Goal: Task Accomplishment & Management: Manage account settings

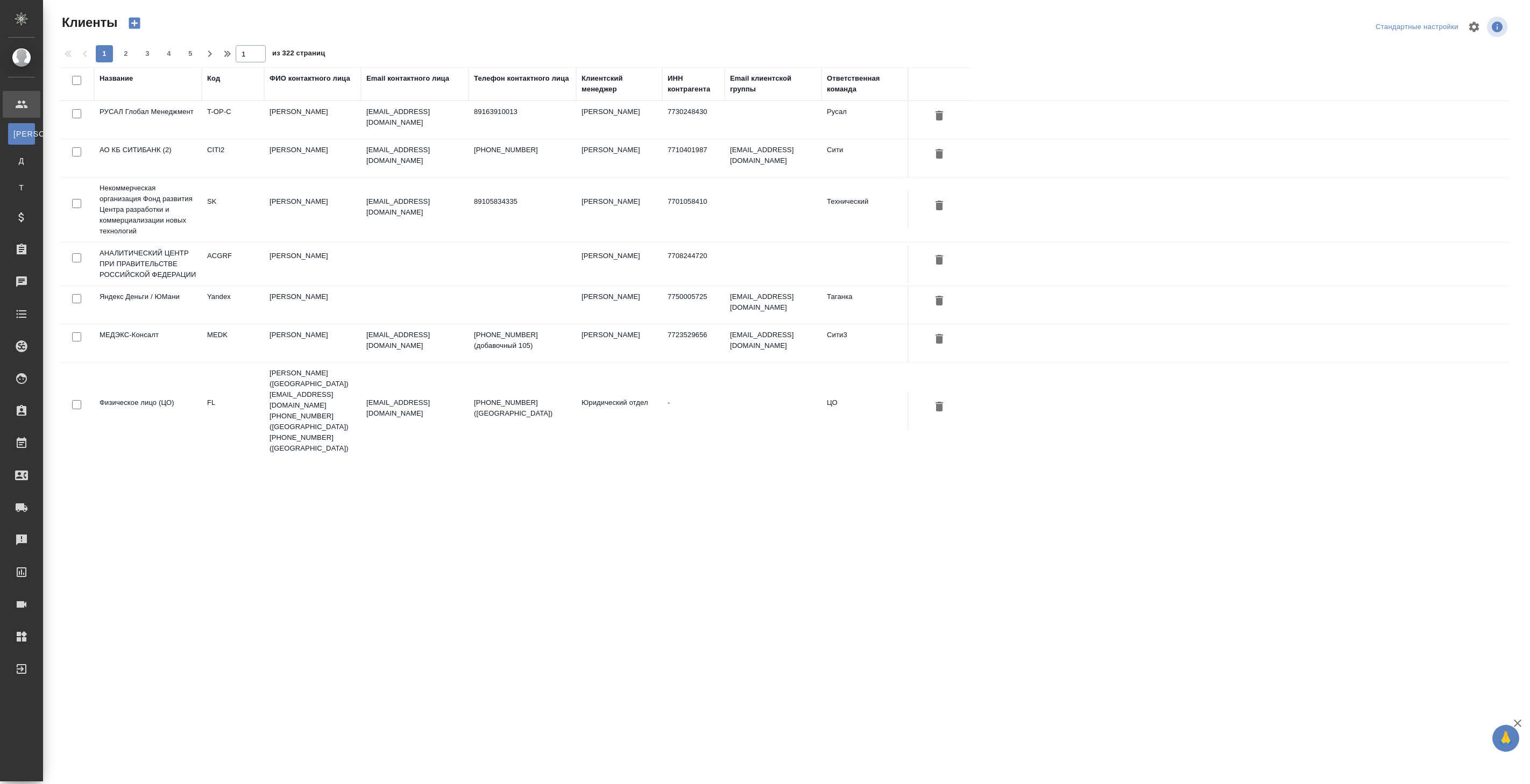
select select "RU"
click at [283, 139] on td "Прокофьева Татьяна" at bounding box center [312, 120] width 97 height 38
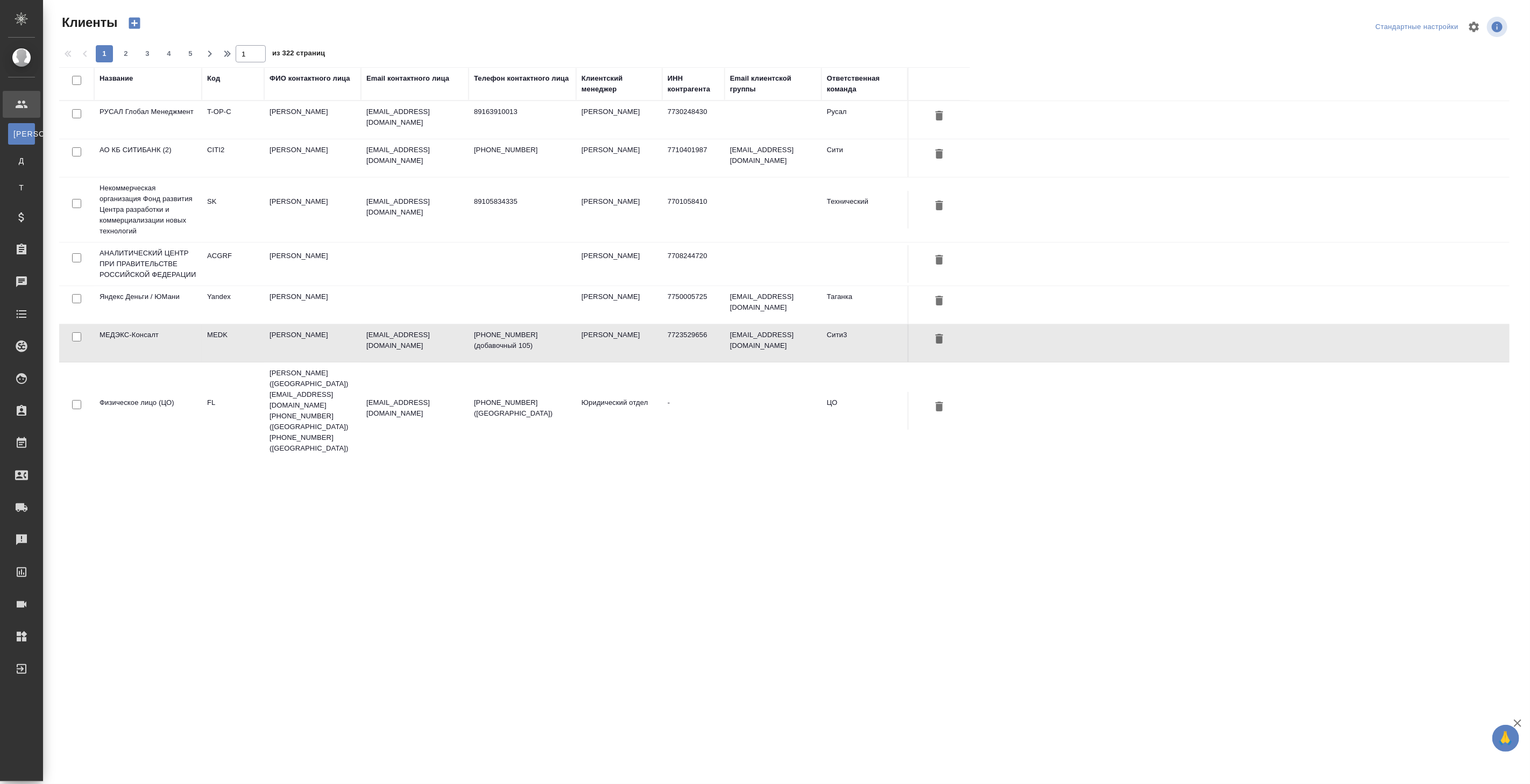
click at [283, 139] on td "Прокофьева Татьяна" at bounding box center [312, 120] width 97 height 38
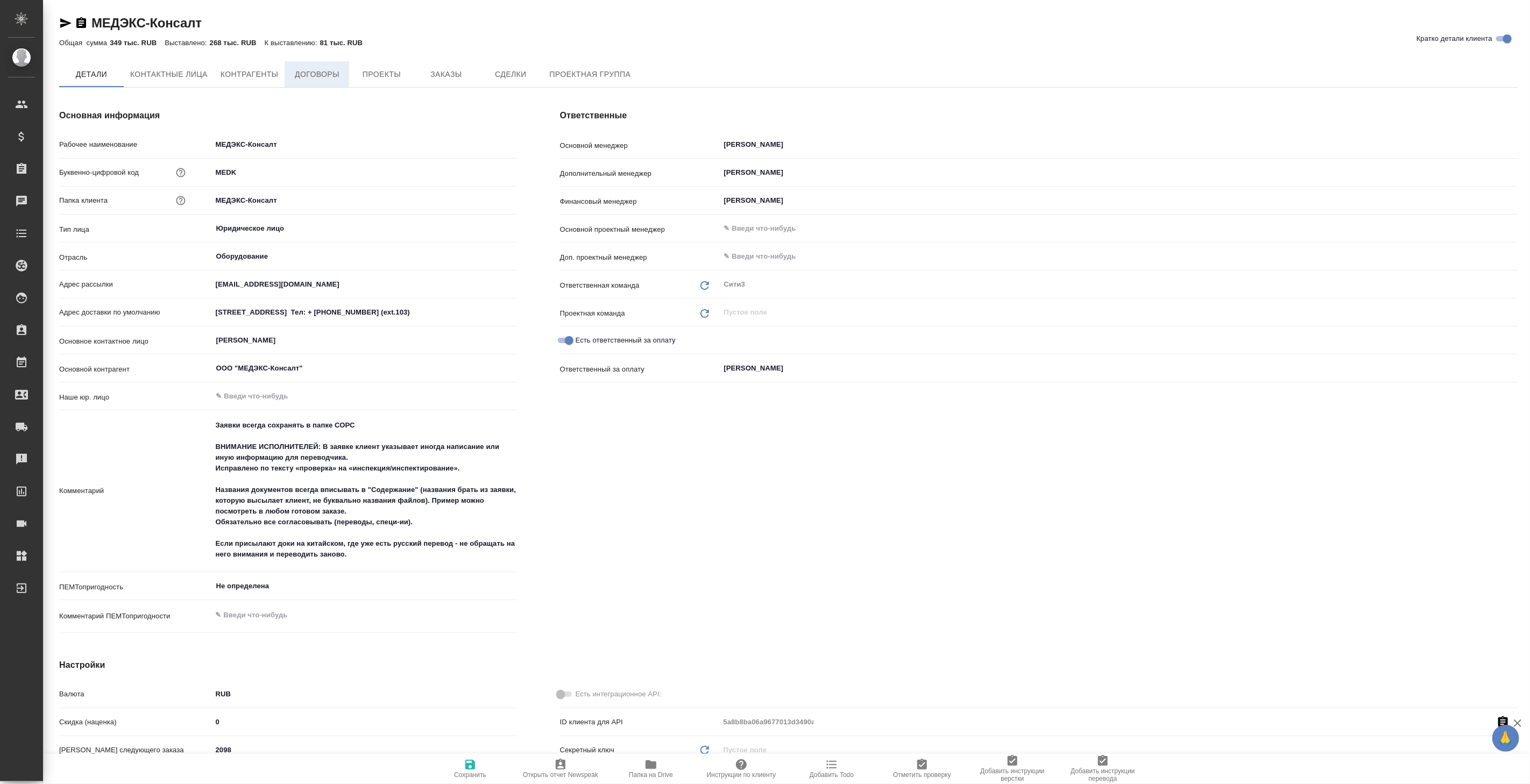
type textarea "x"
click at [445, 68] on span "Заказы" at bounding box center [446, 75] width 52 height 13
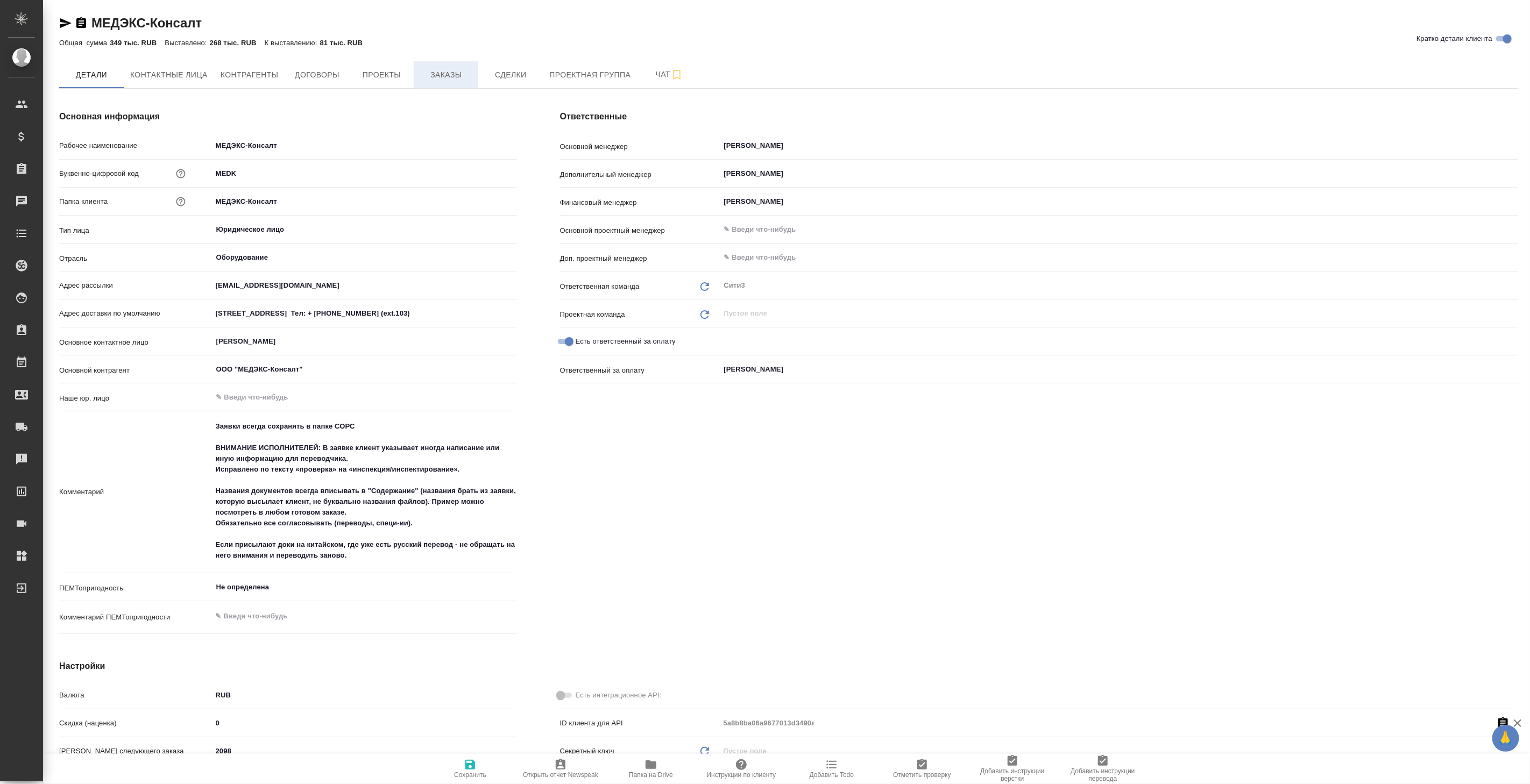
type textarea "x"
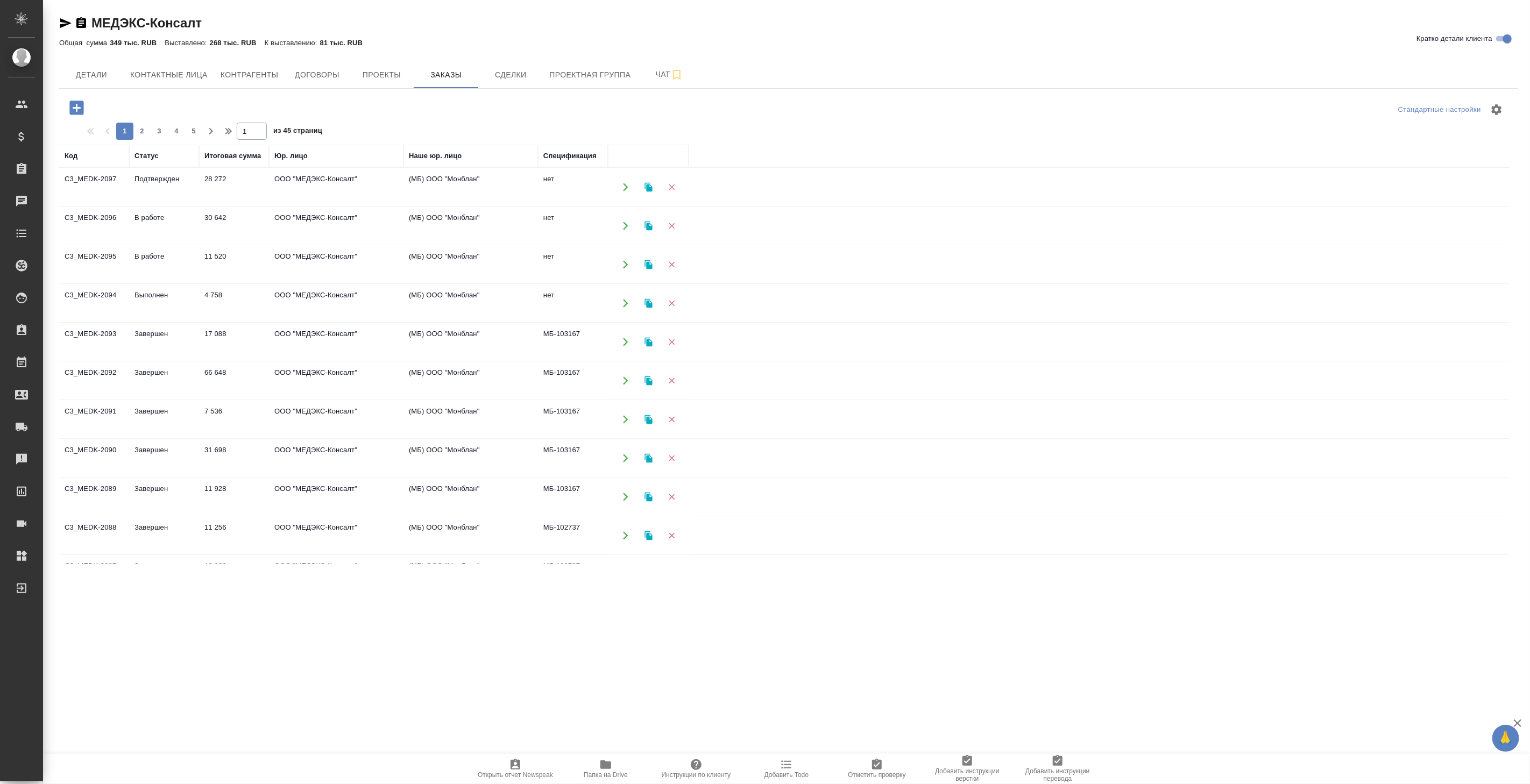
click at [354, 206] on td "ООО "МЕДЭКС-Консалт"" at bounding box center [336, 187] width 134 height 38
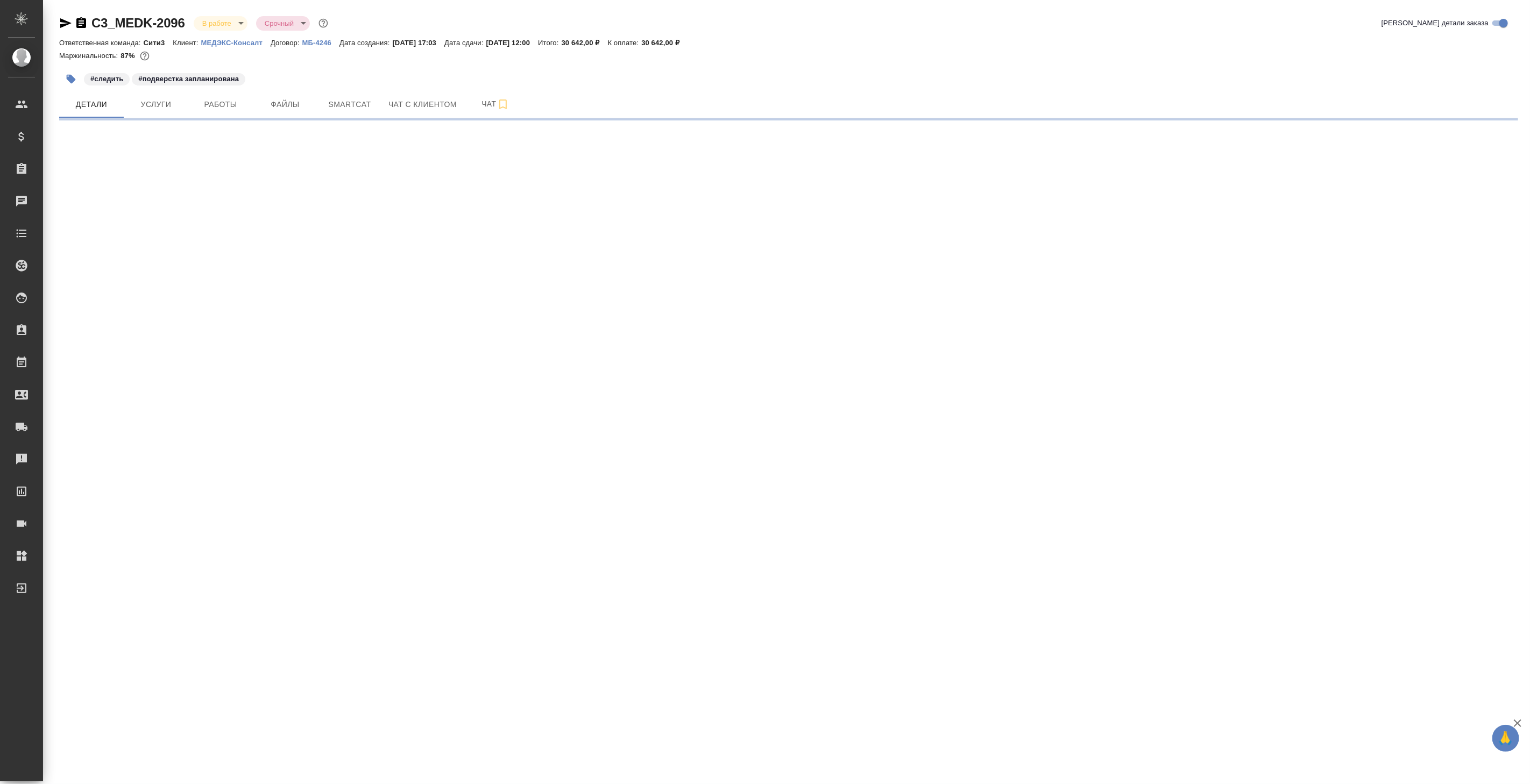
select select "RU"
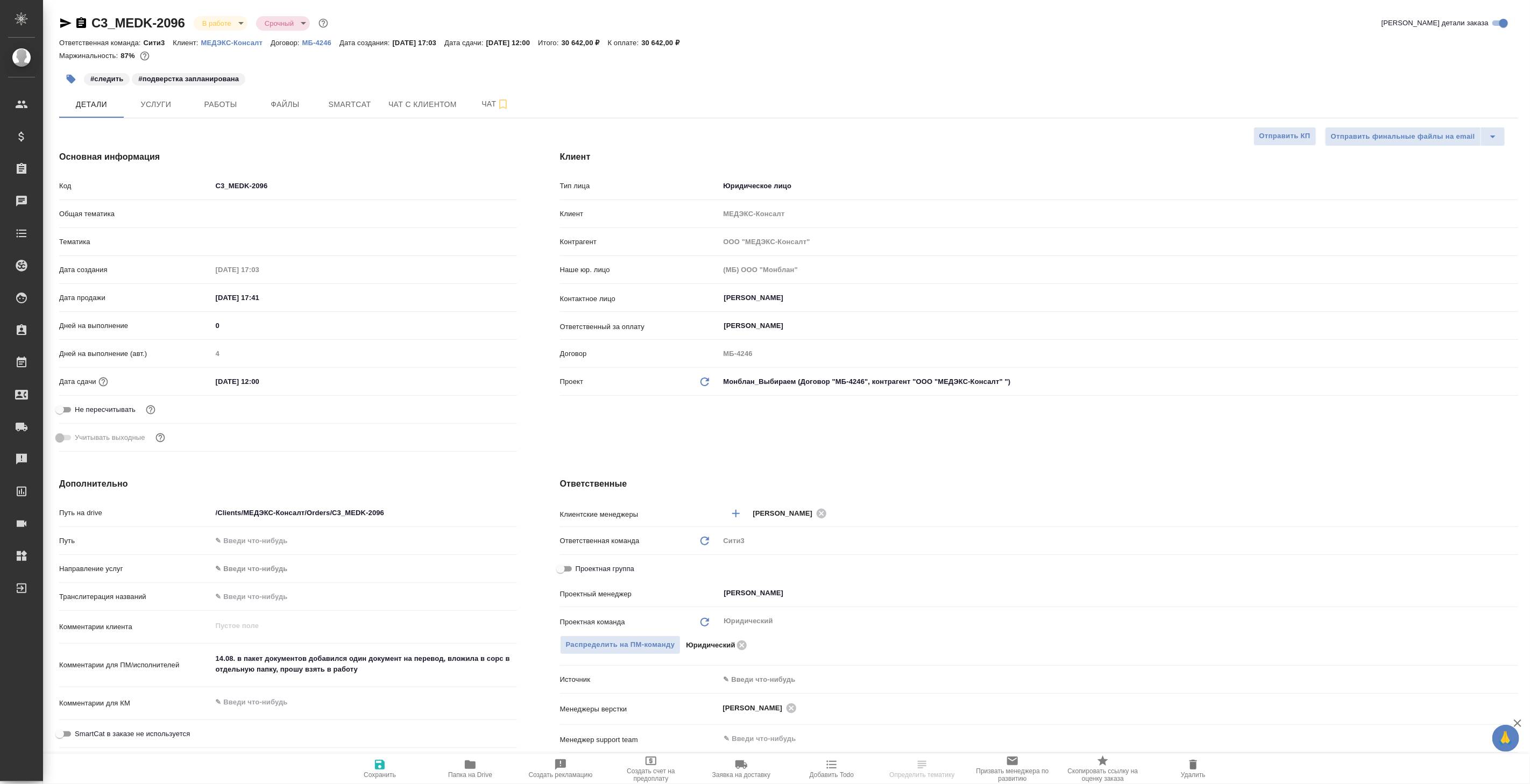
type textarea "x"
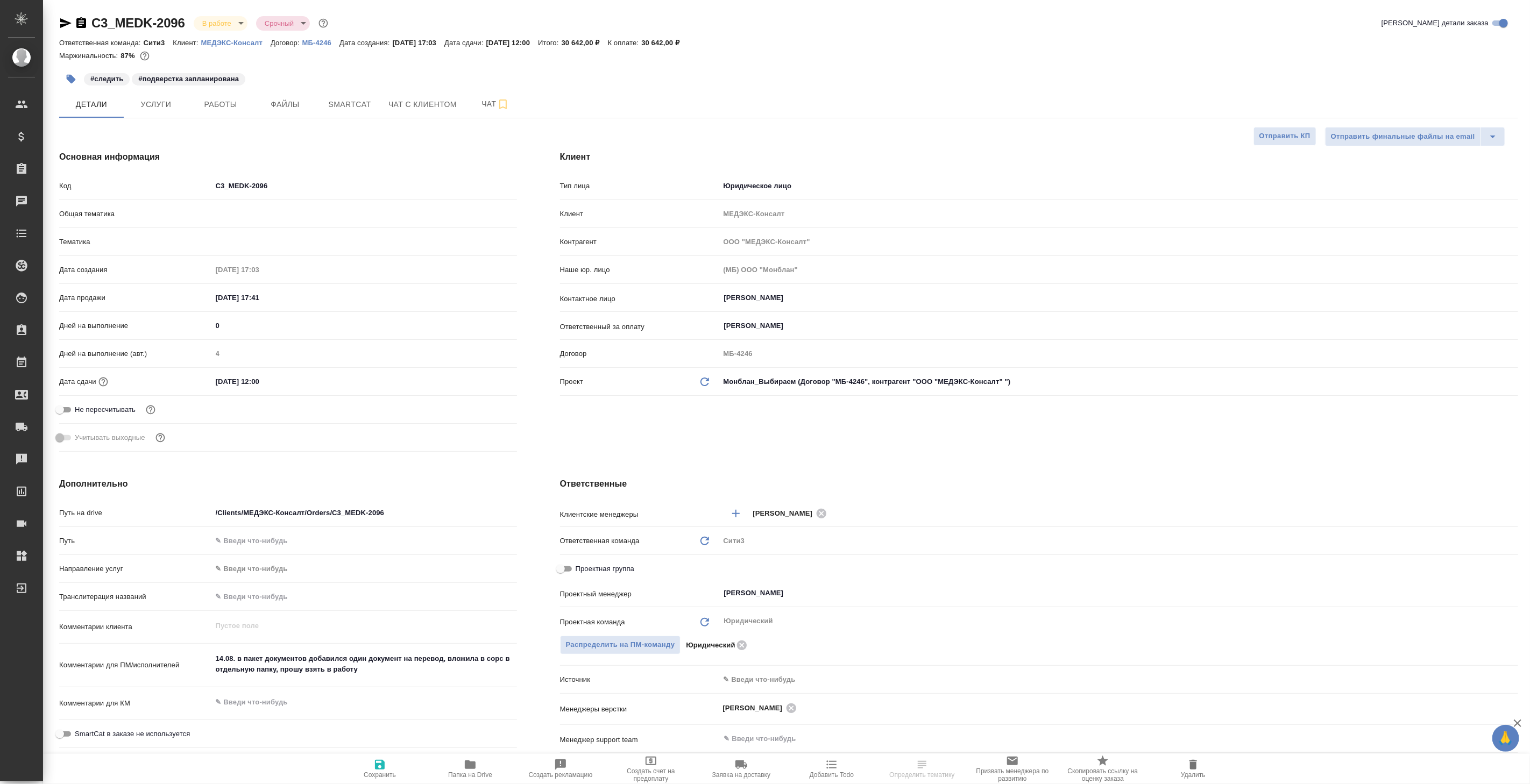
type textarea "x"
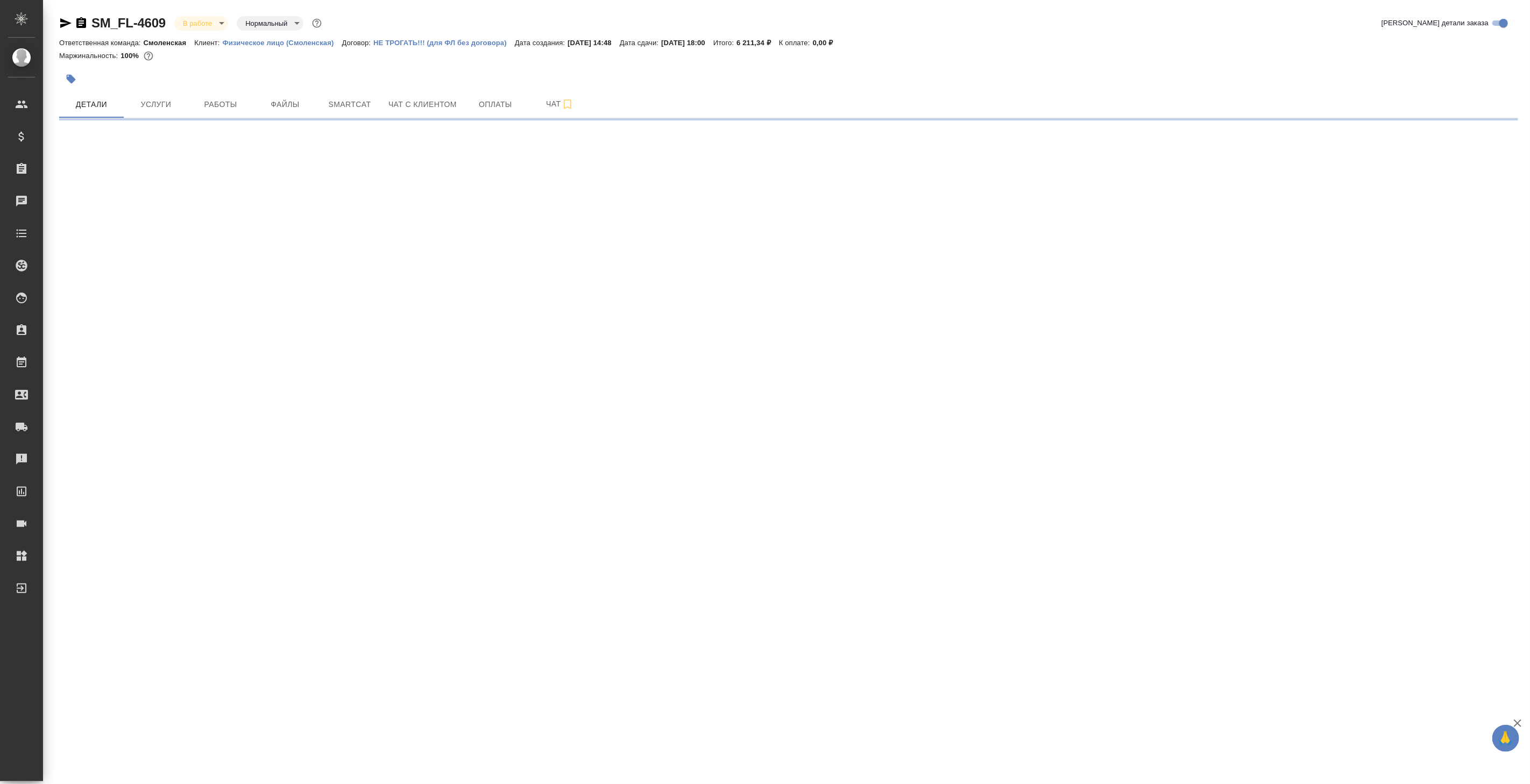
select select "RU"
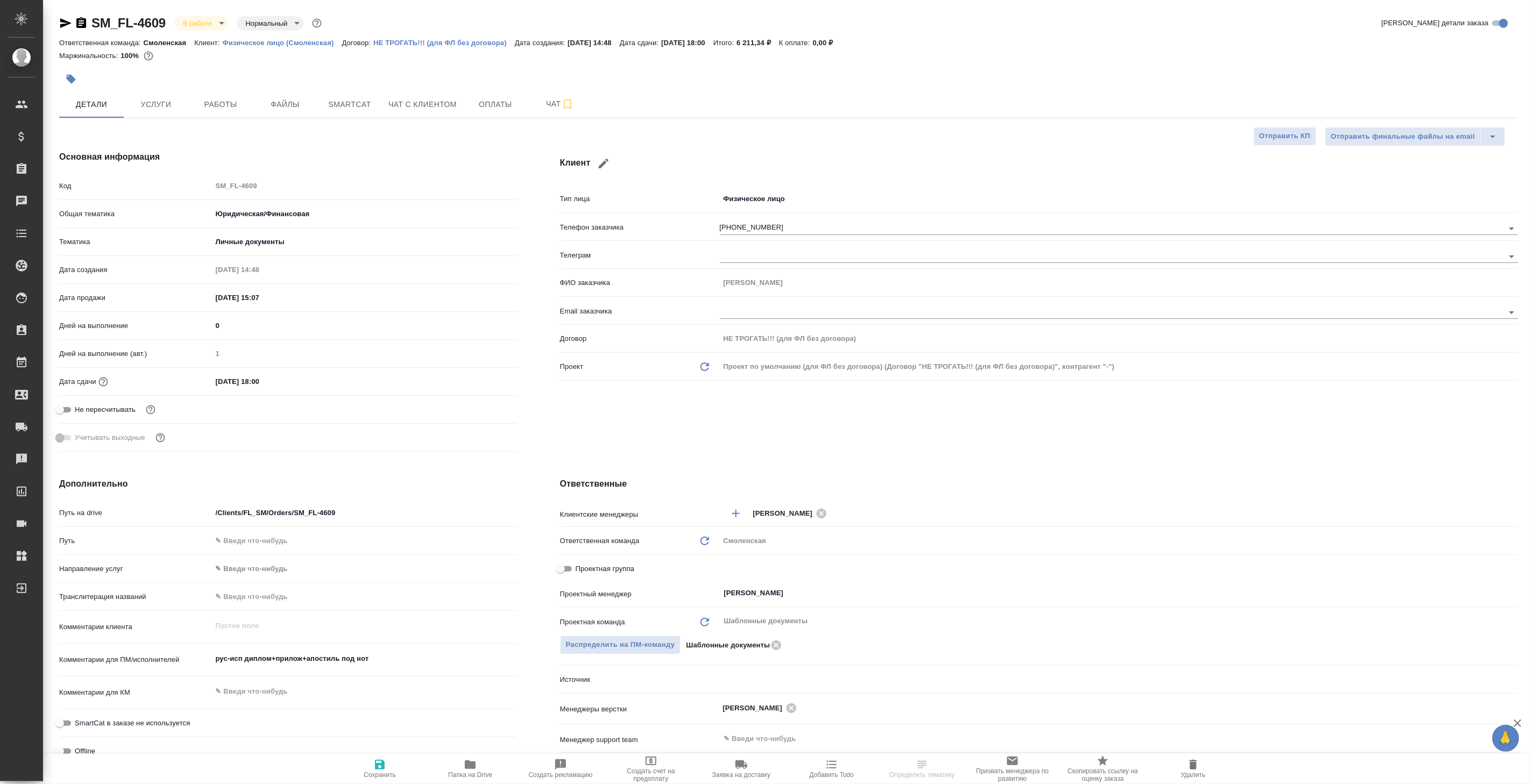
type textarea "x"
click at [545, 111] on button "Чат" at bounding box center [560, 104] width 65 height 27
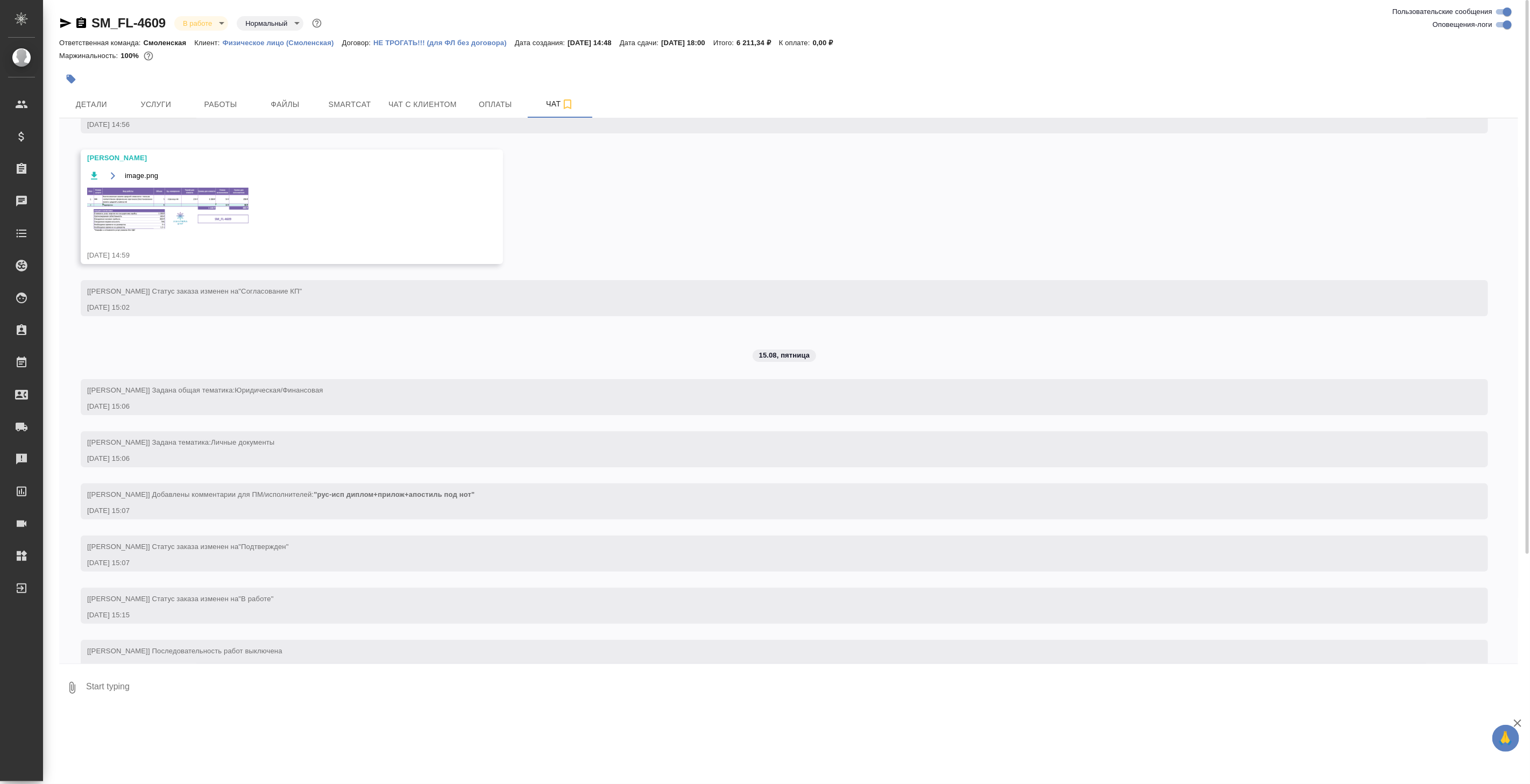
scroll to position [95, 0]
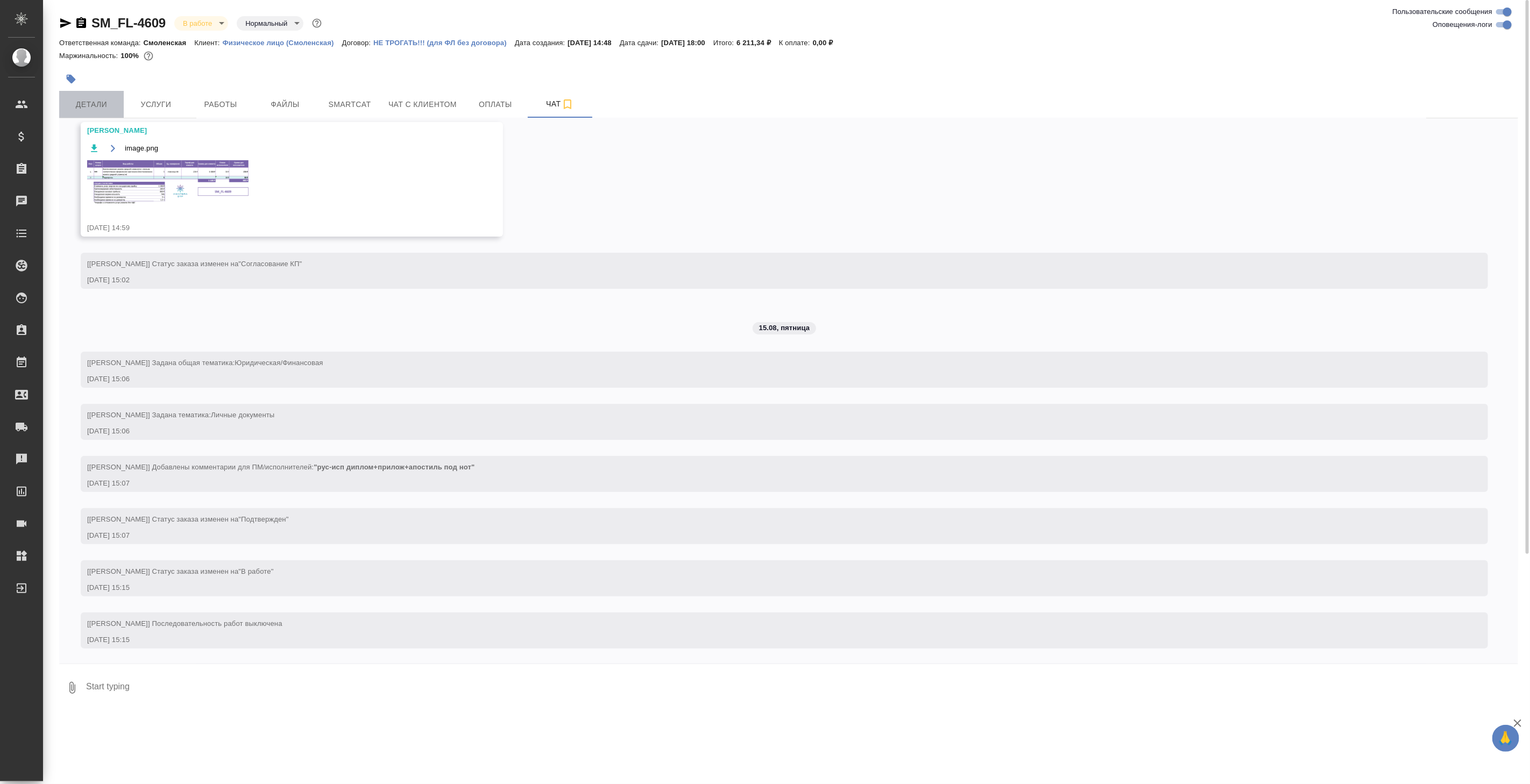
click at [93, 105] on span "Детали" at bounding box center [91, 104] width 52 height 13
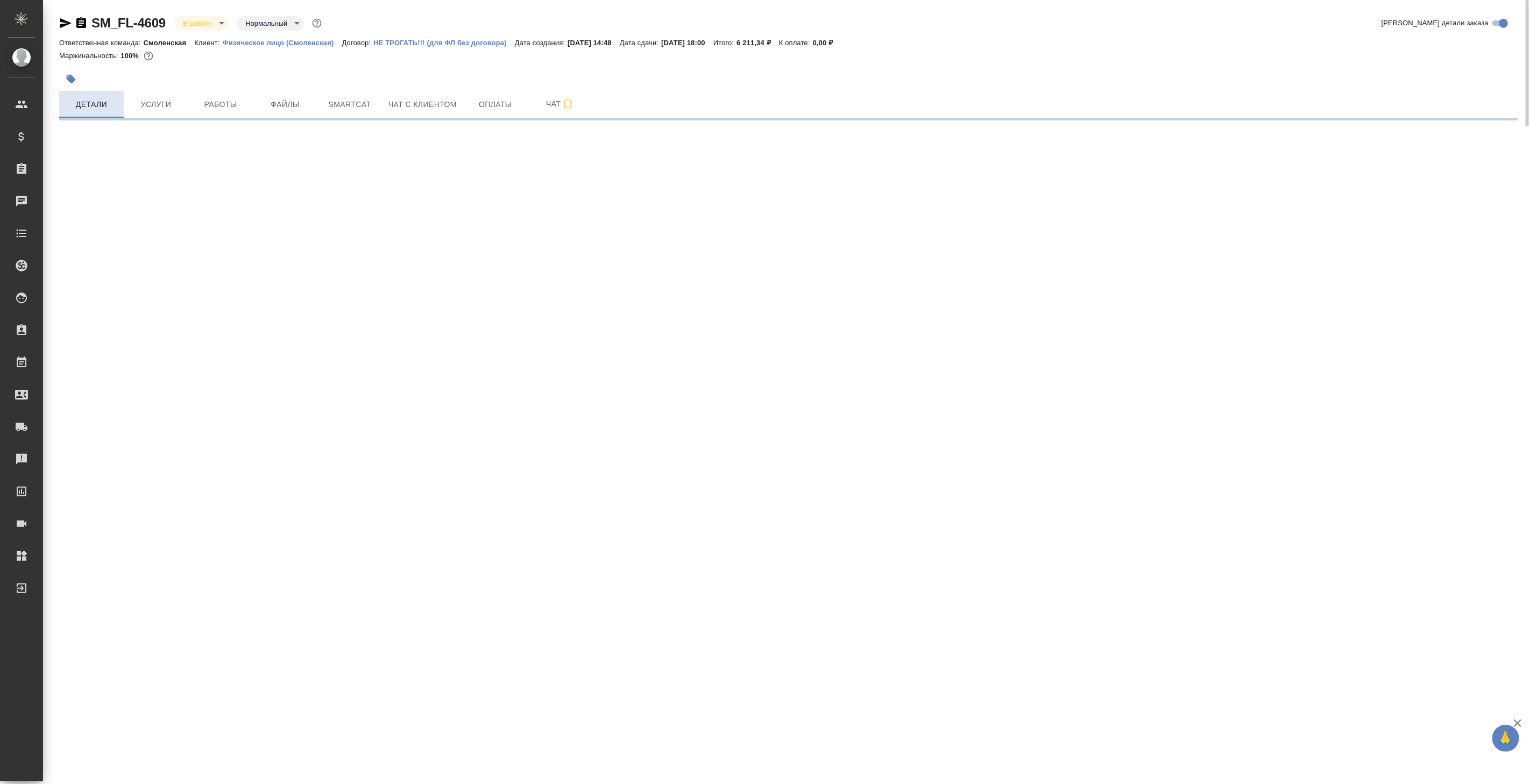
select select "RU"
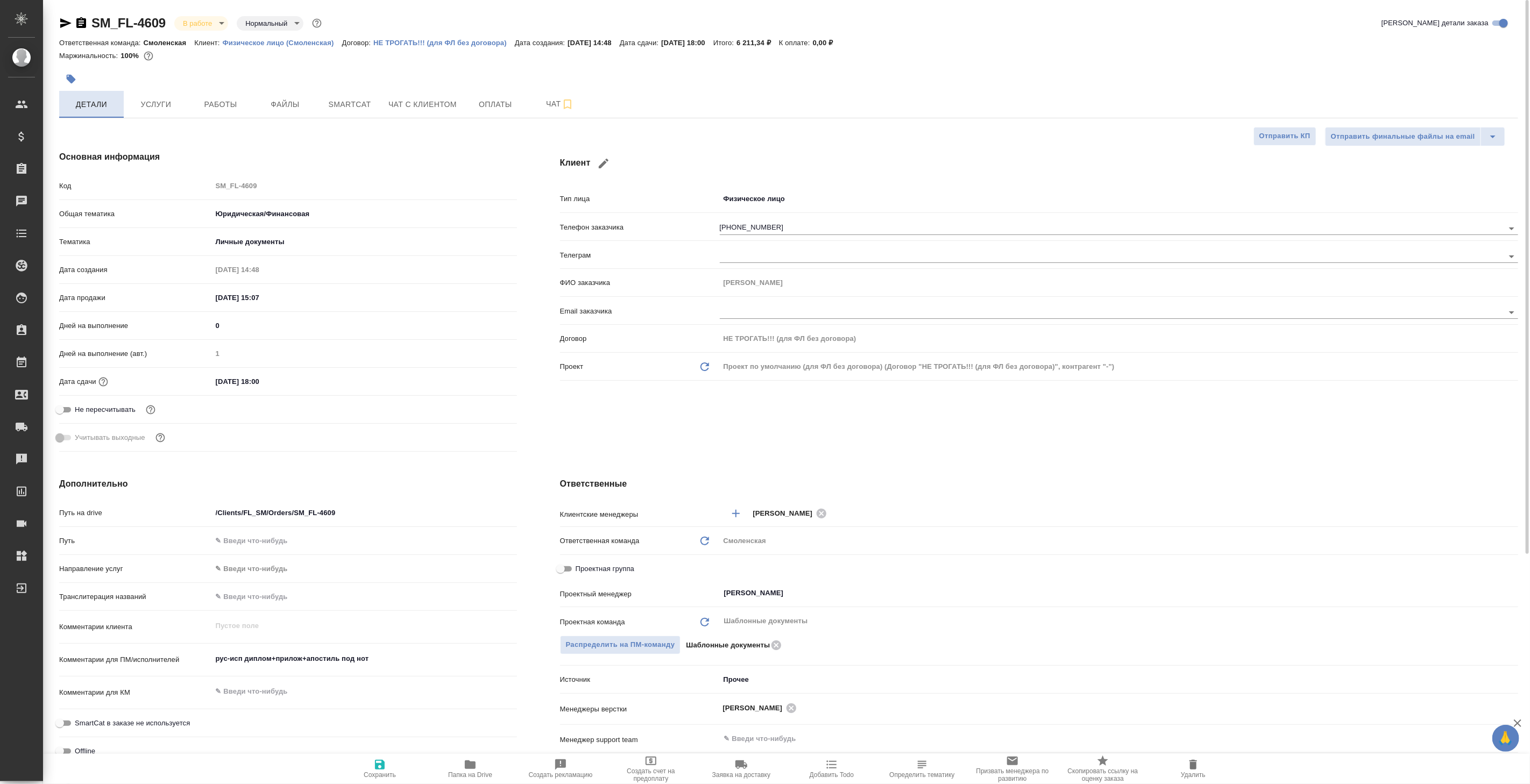
type textarea "x"
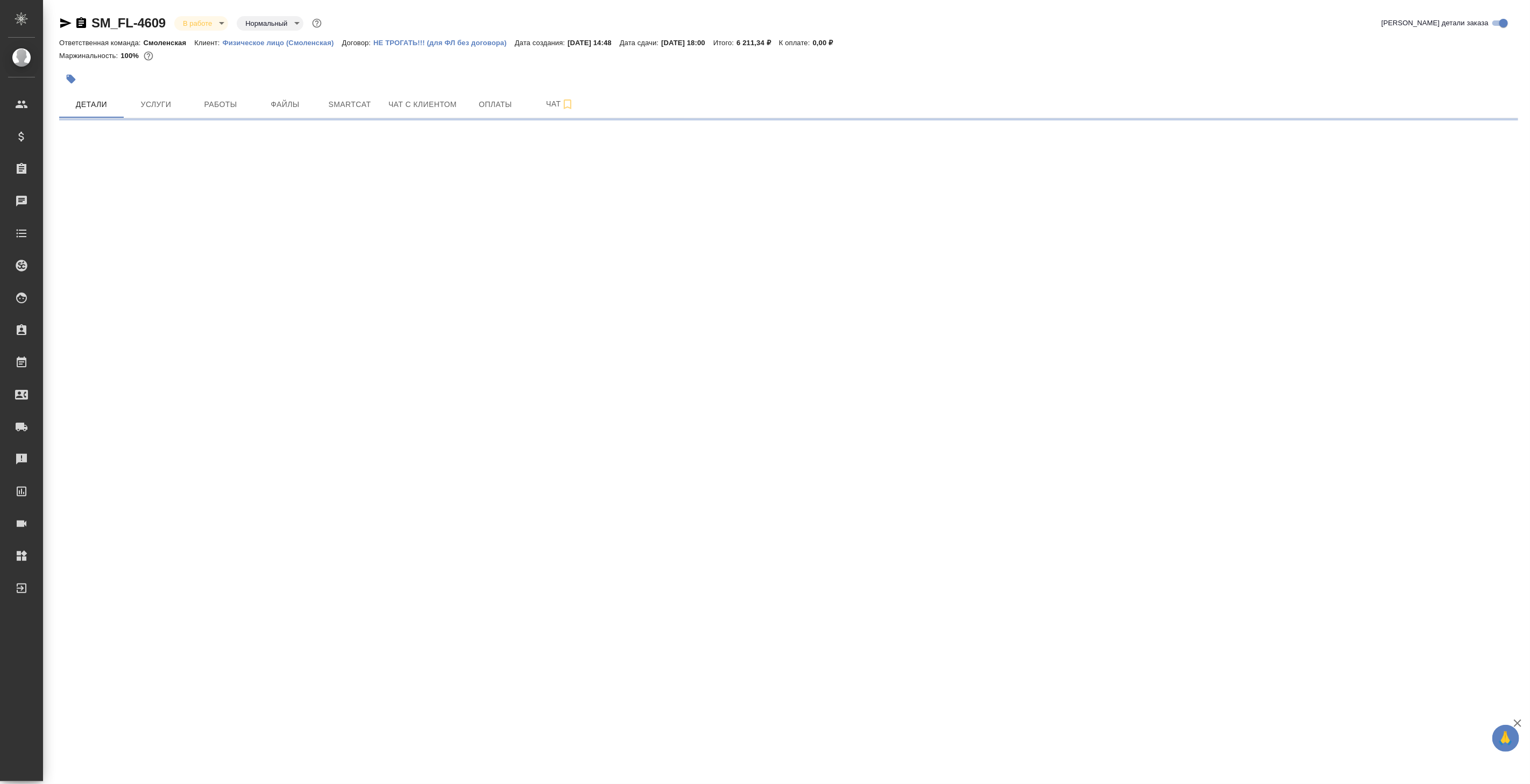
select select "RU"
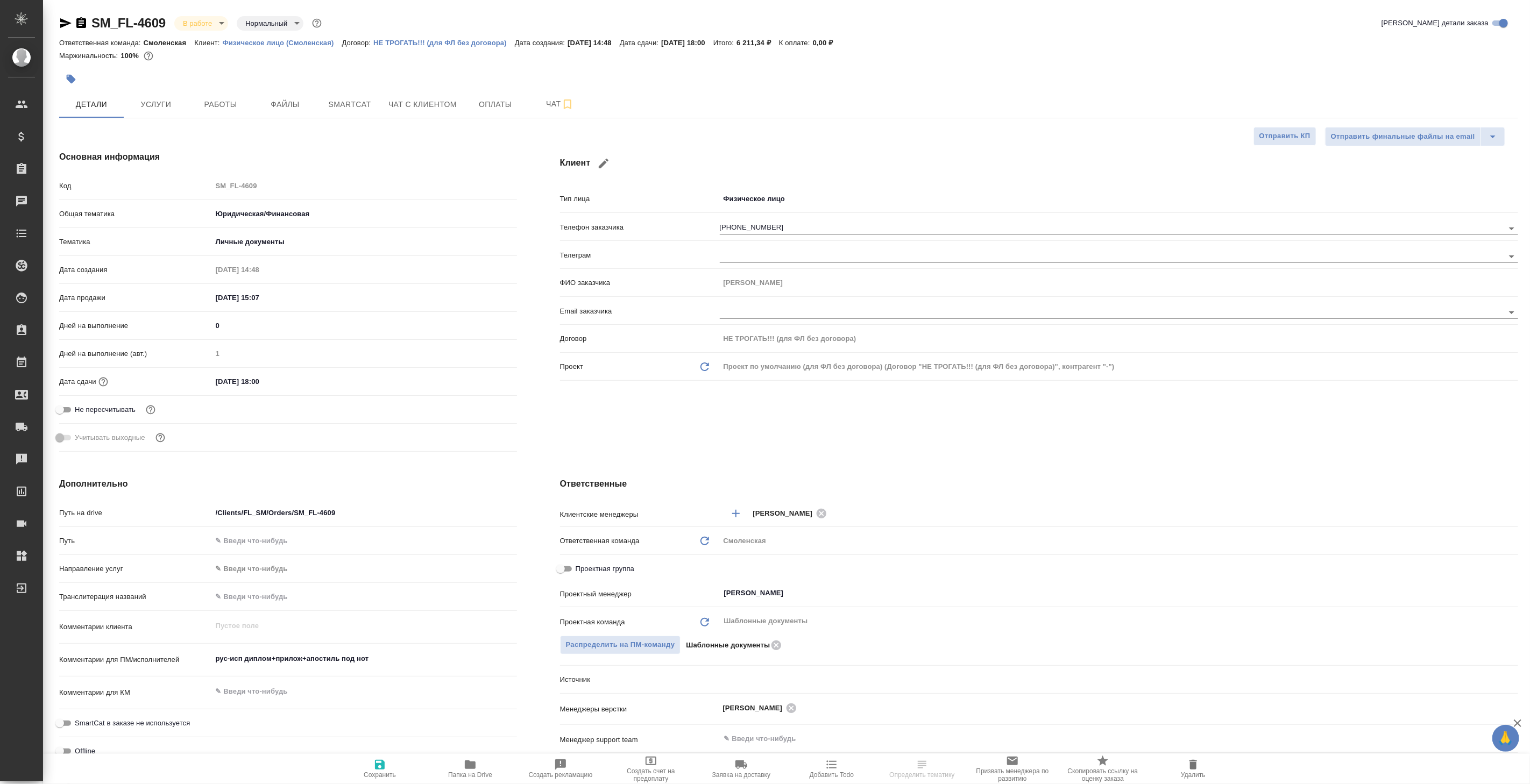
type textarea "x"
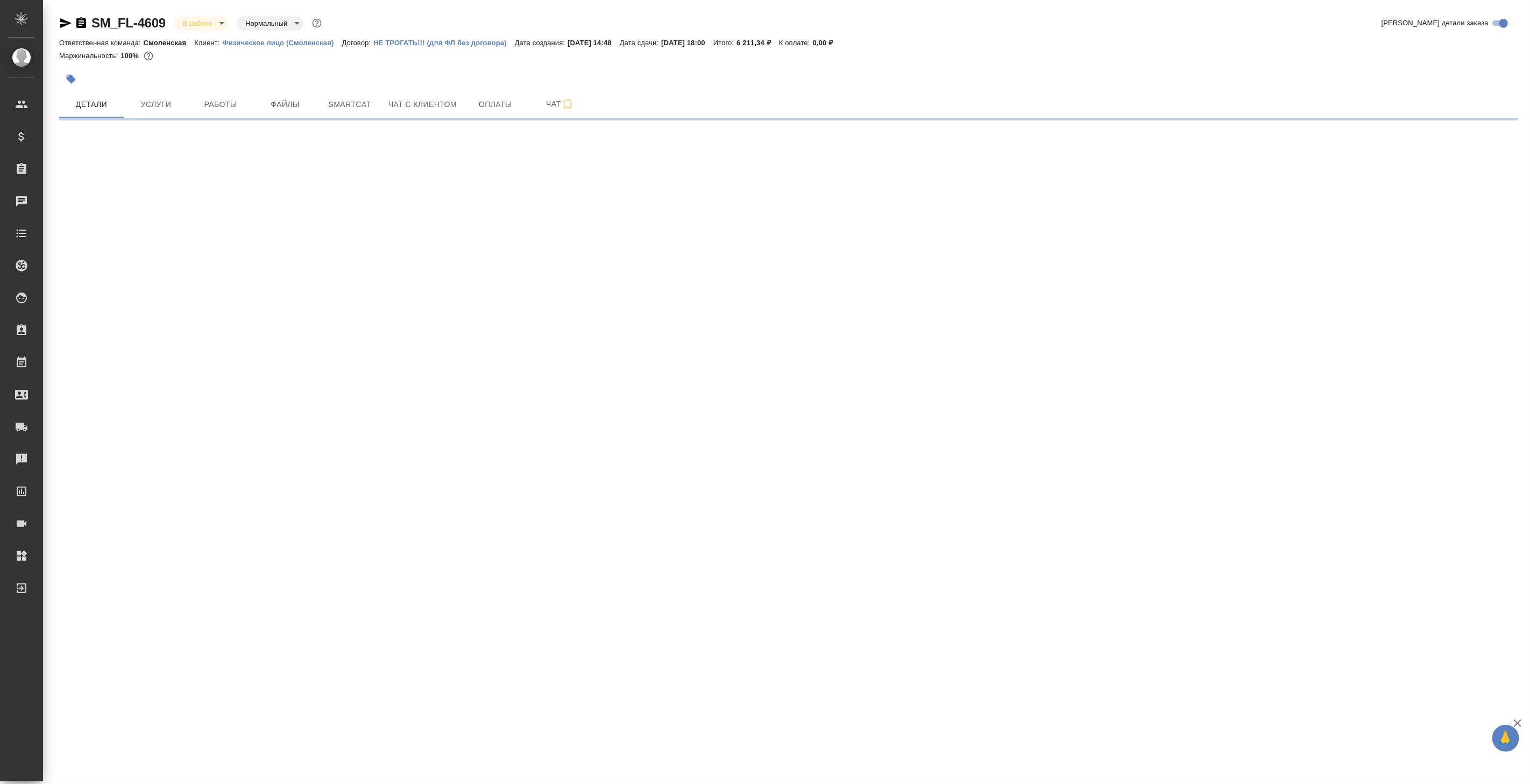
select select "RU"
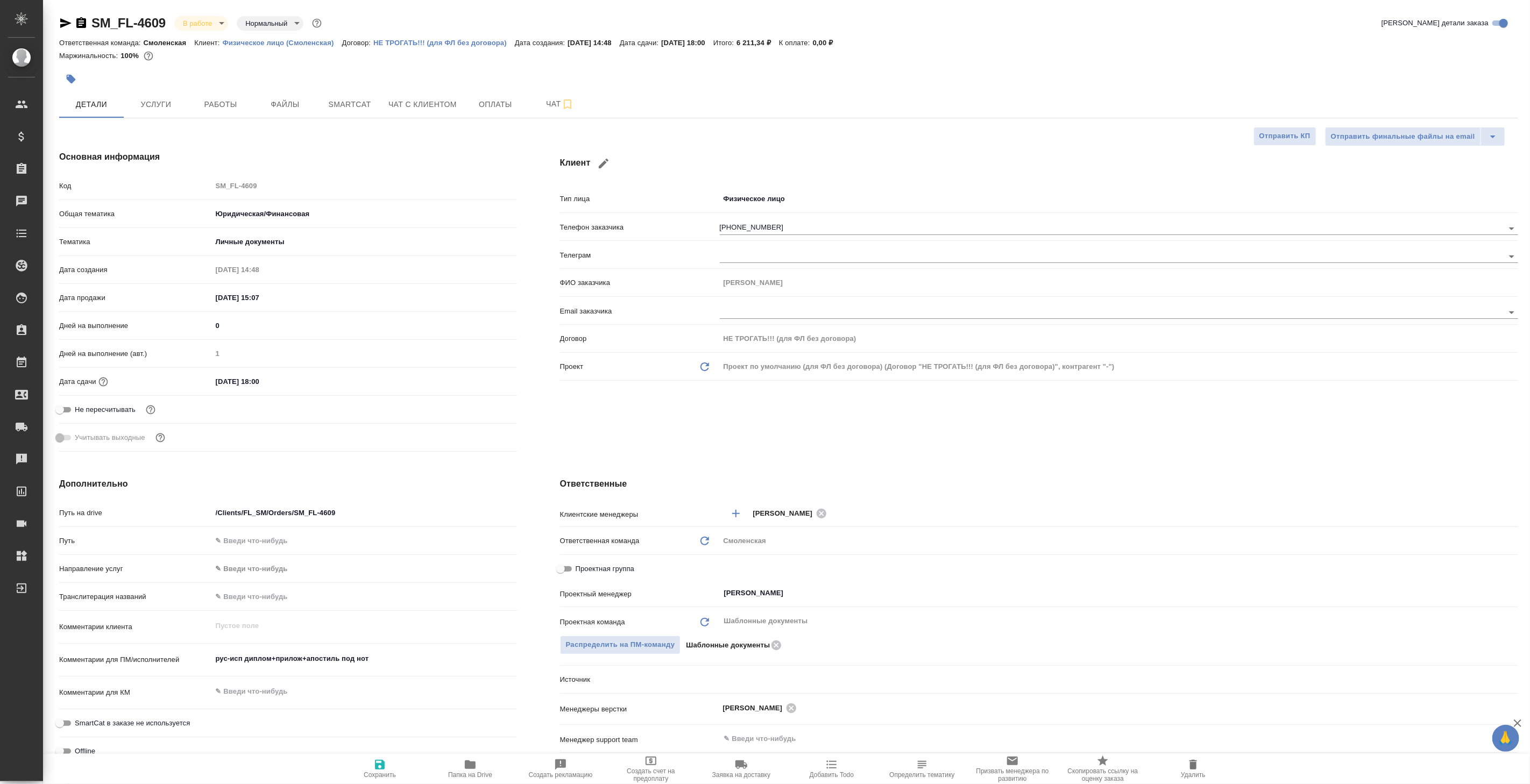
type textarea "x"
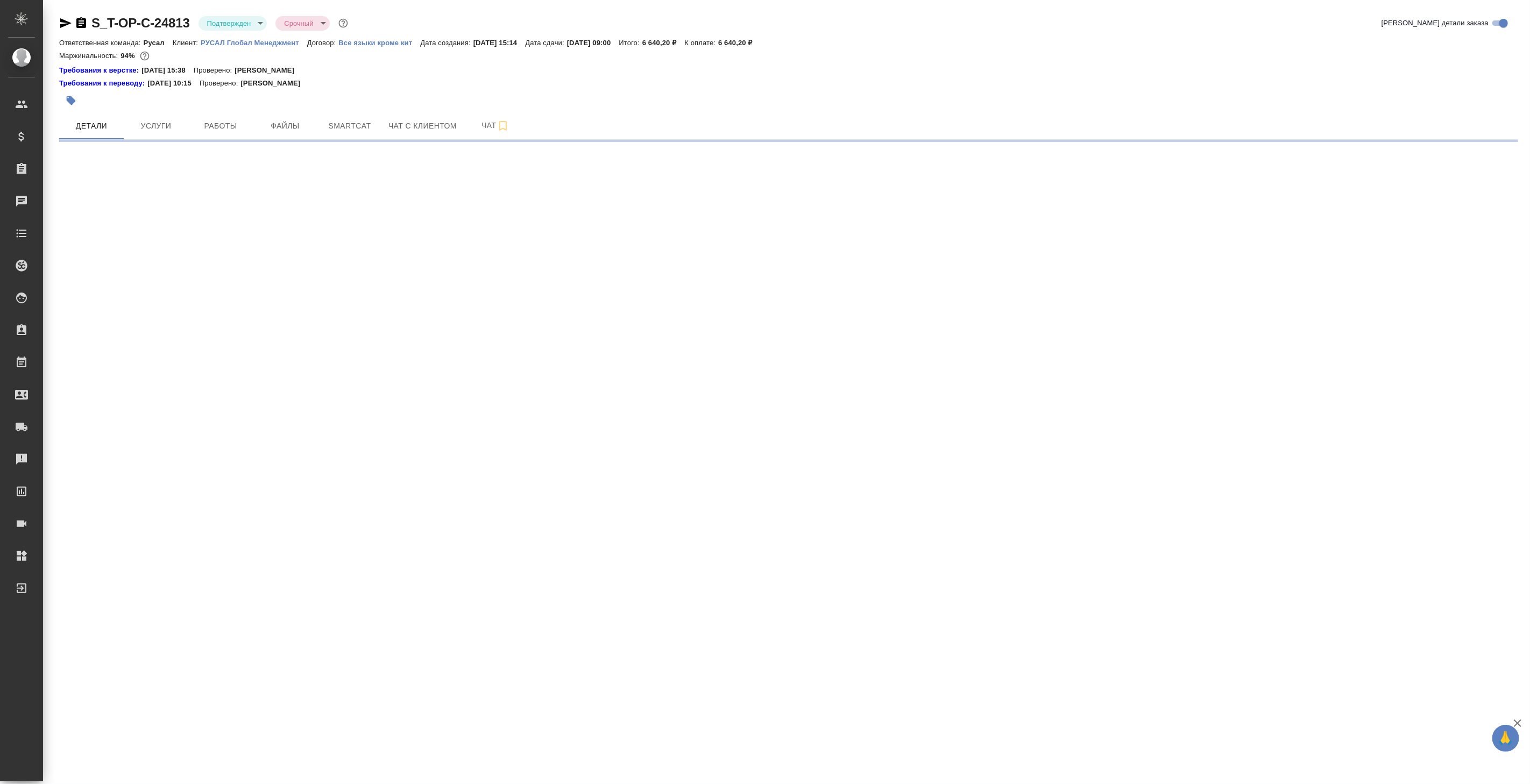
select select "RU"
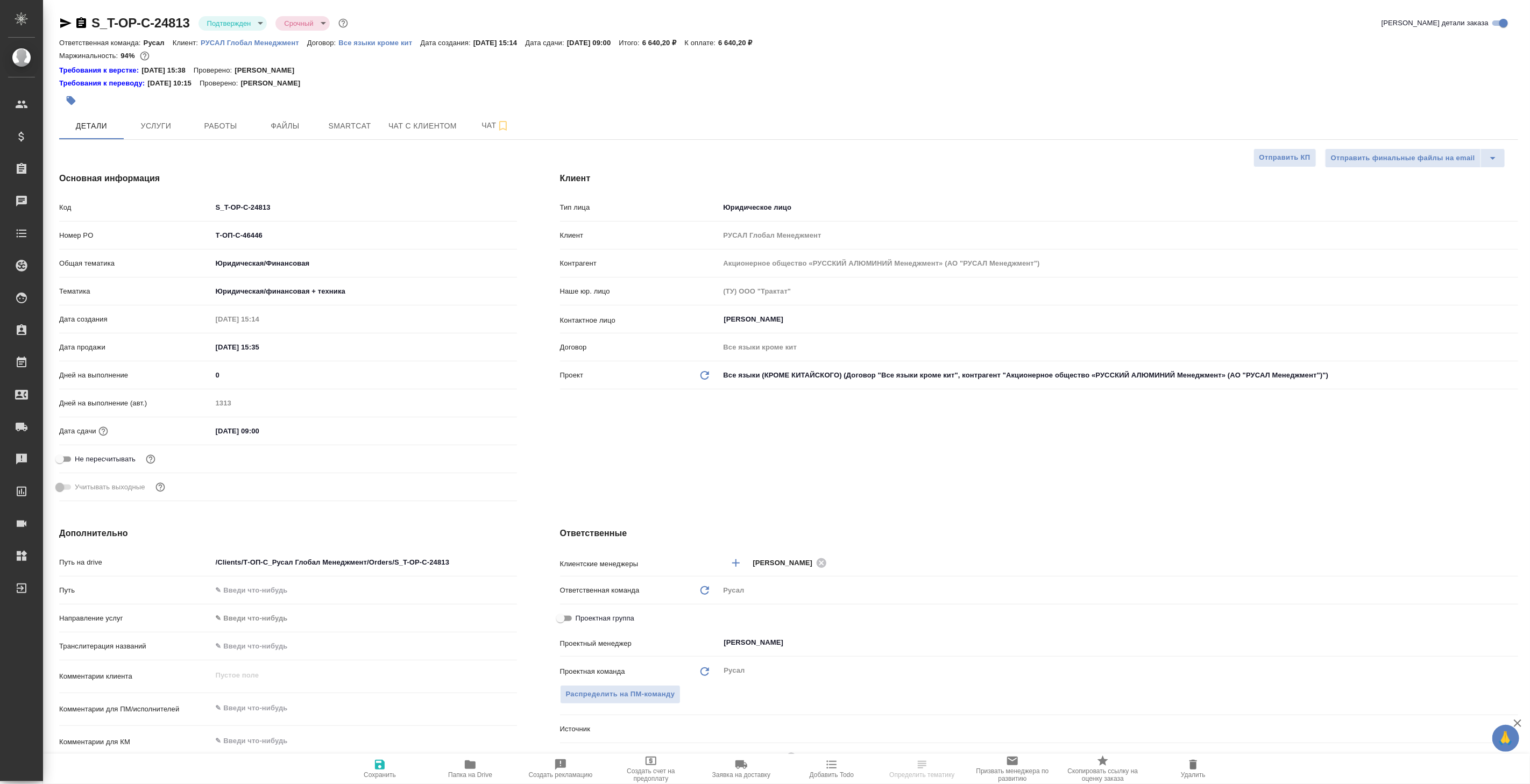
type textarea "x"
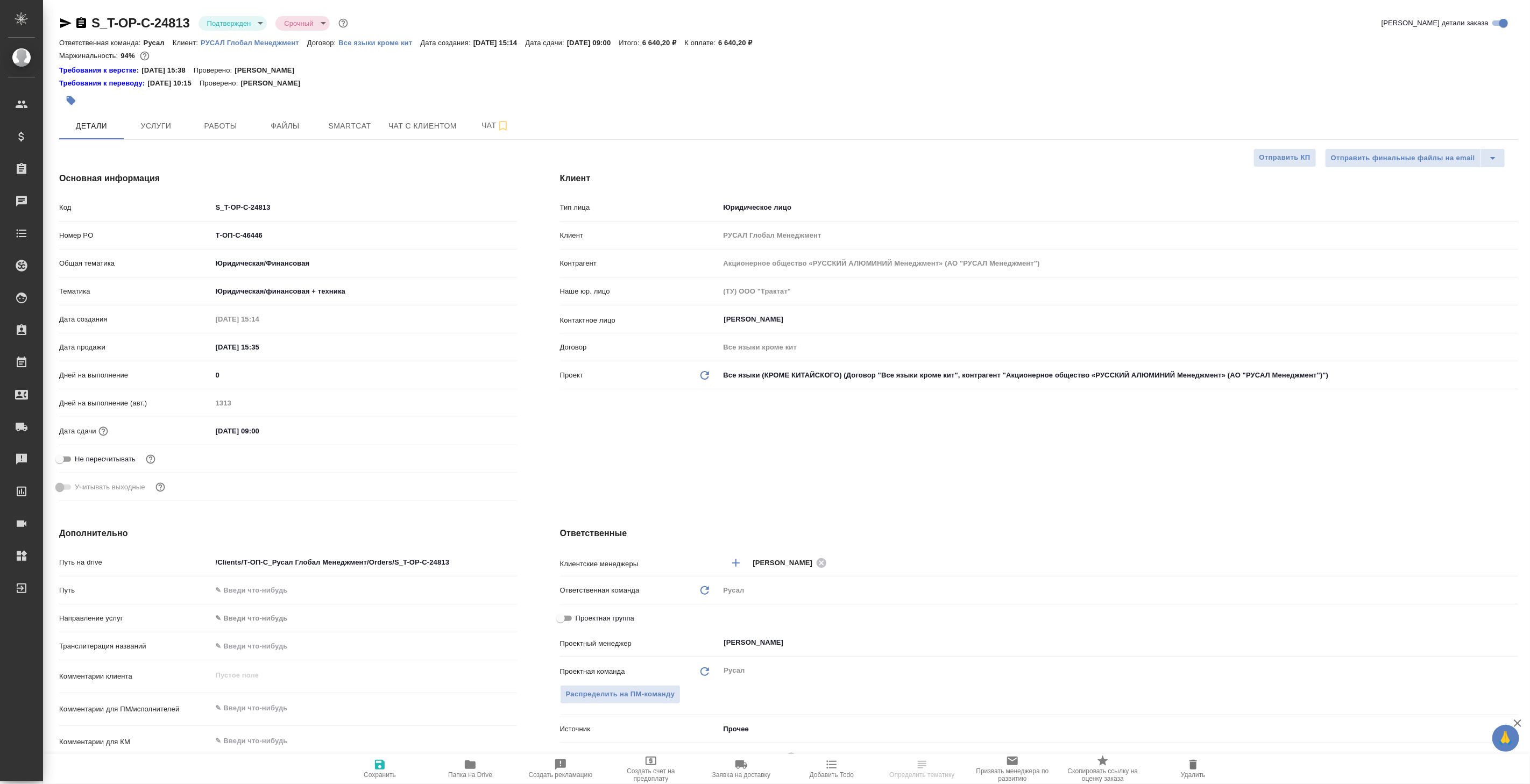
type textarea "x"
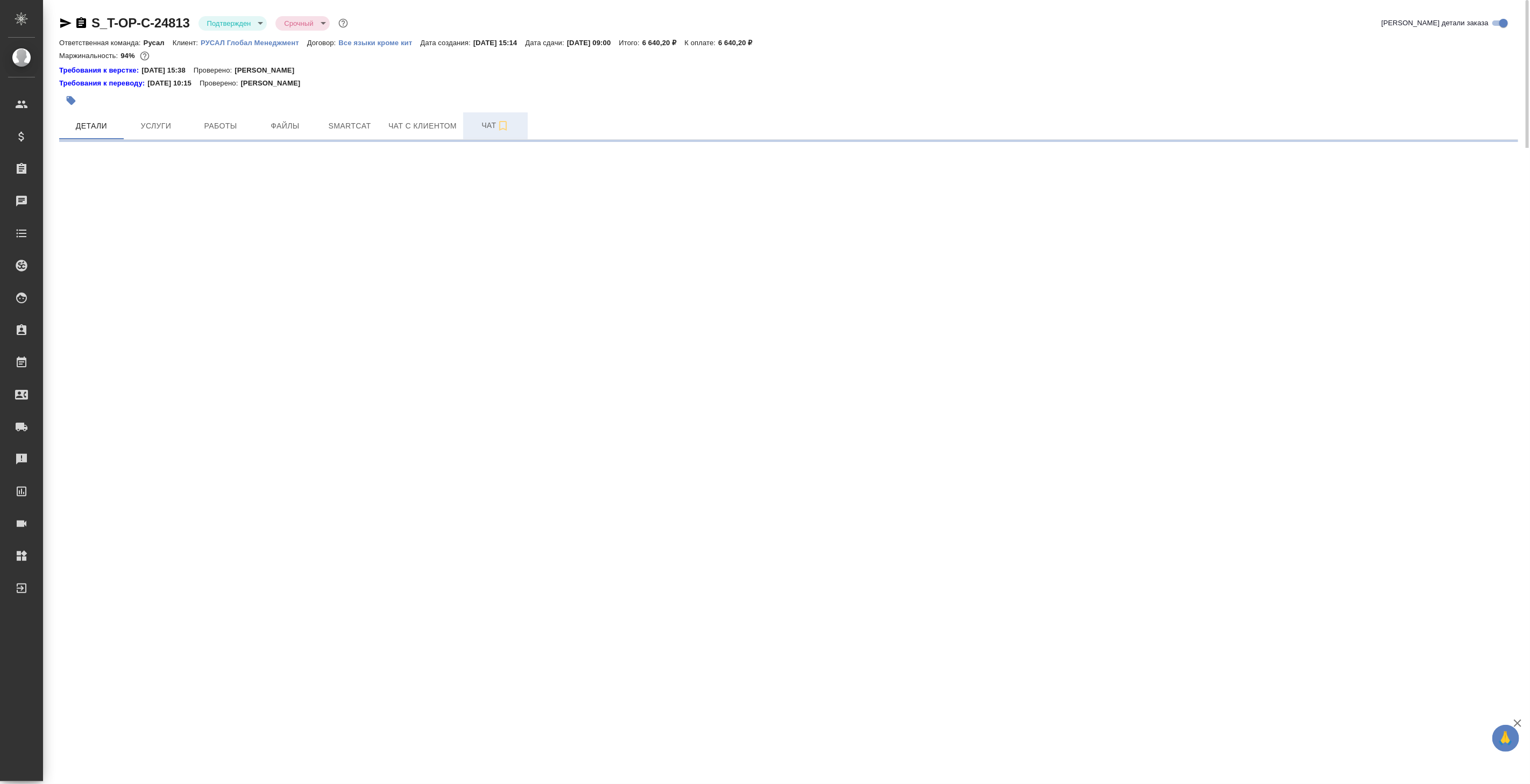
click at [477, 135] on button "Чат" at bounding box center [496, 125] width 65 height 27
select select "RU"
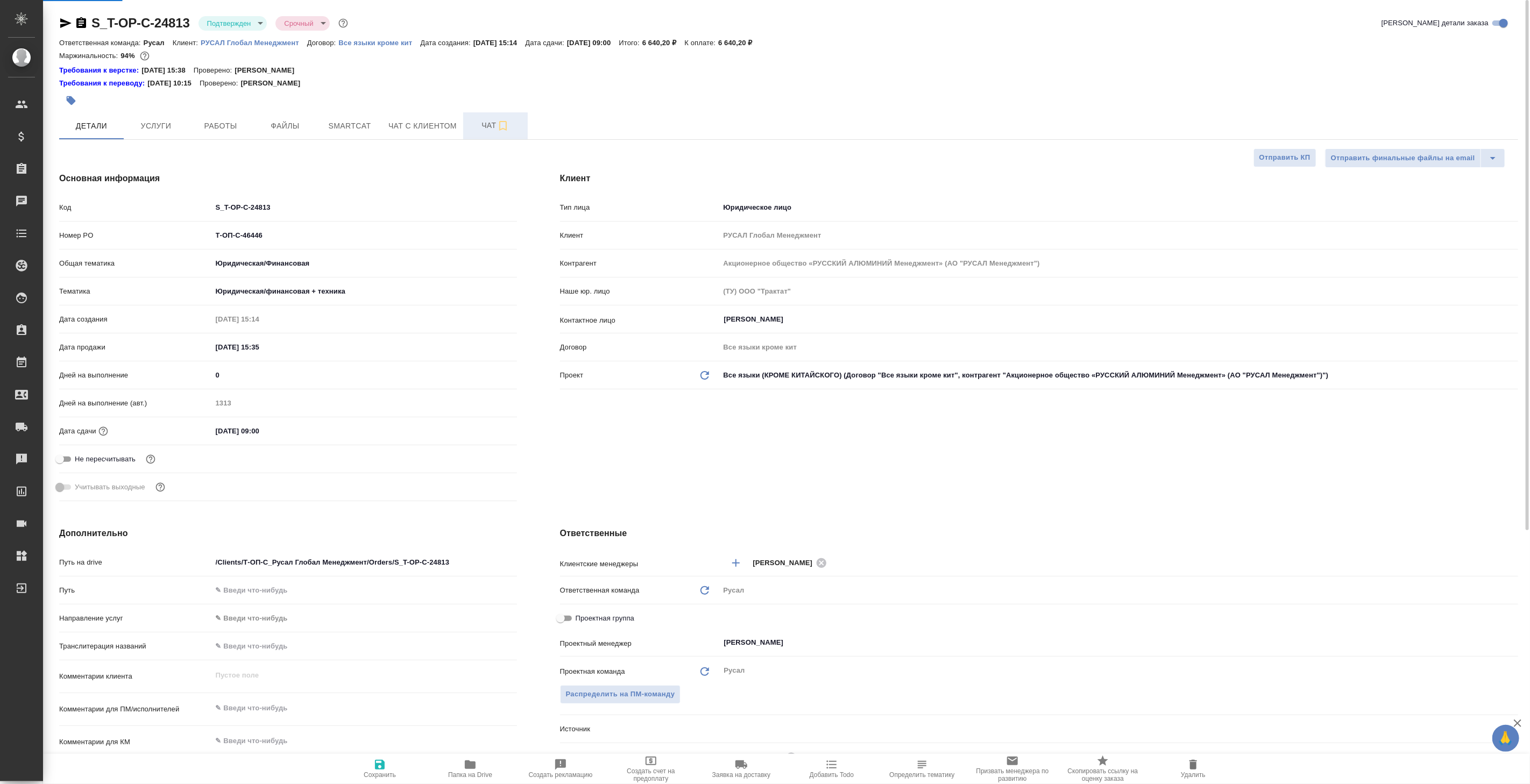
type textarea "x"
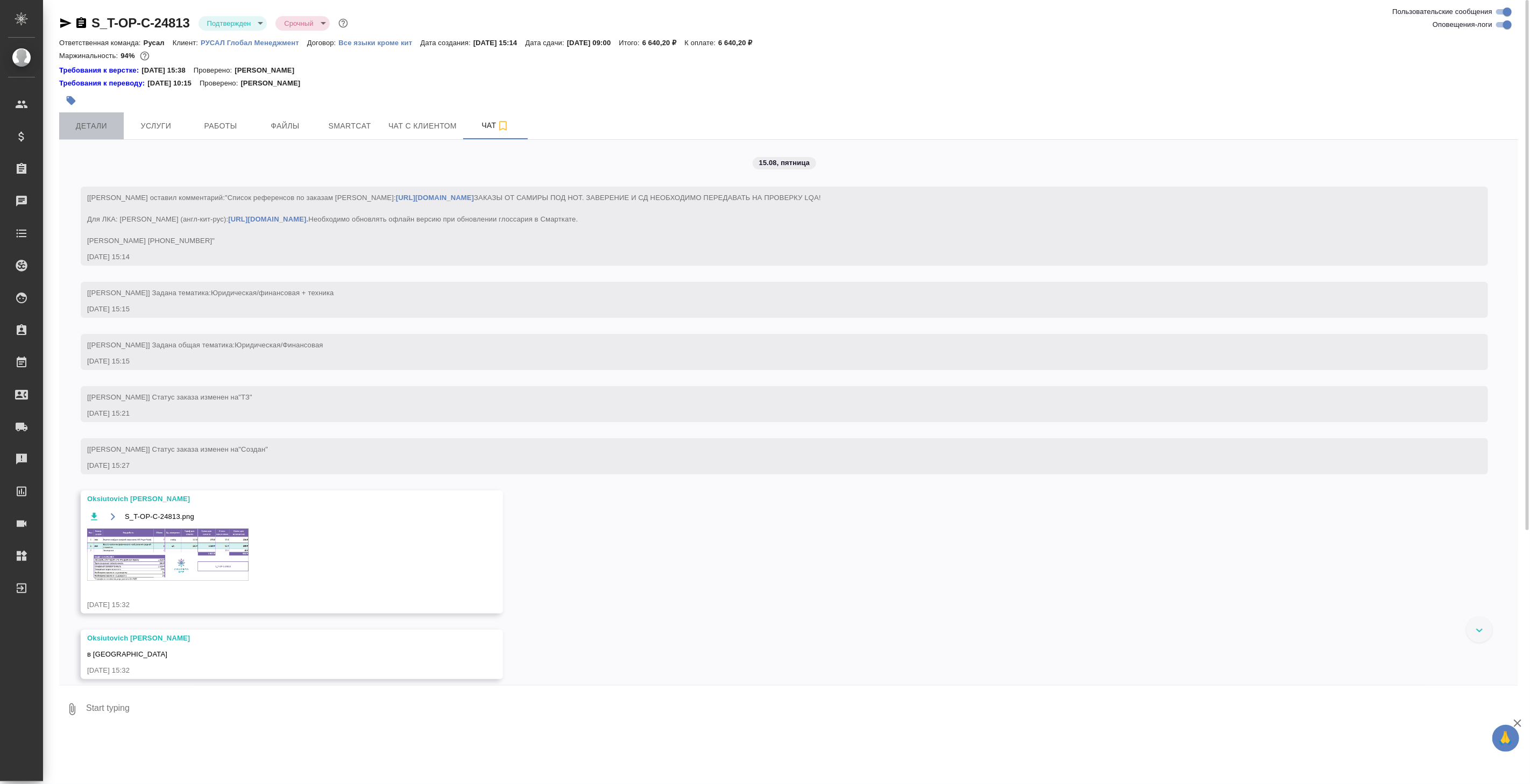
click at [82, 126] on span "Детали" at bounding box center [91, 126] width 52 height 13
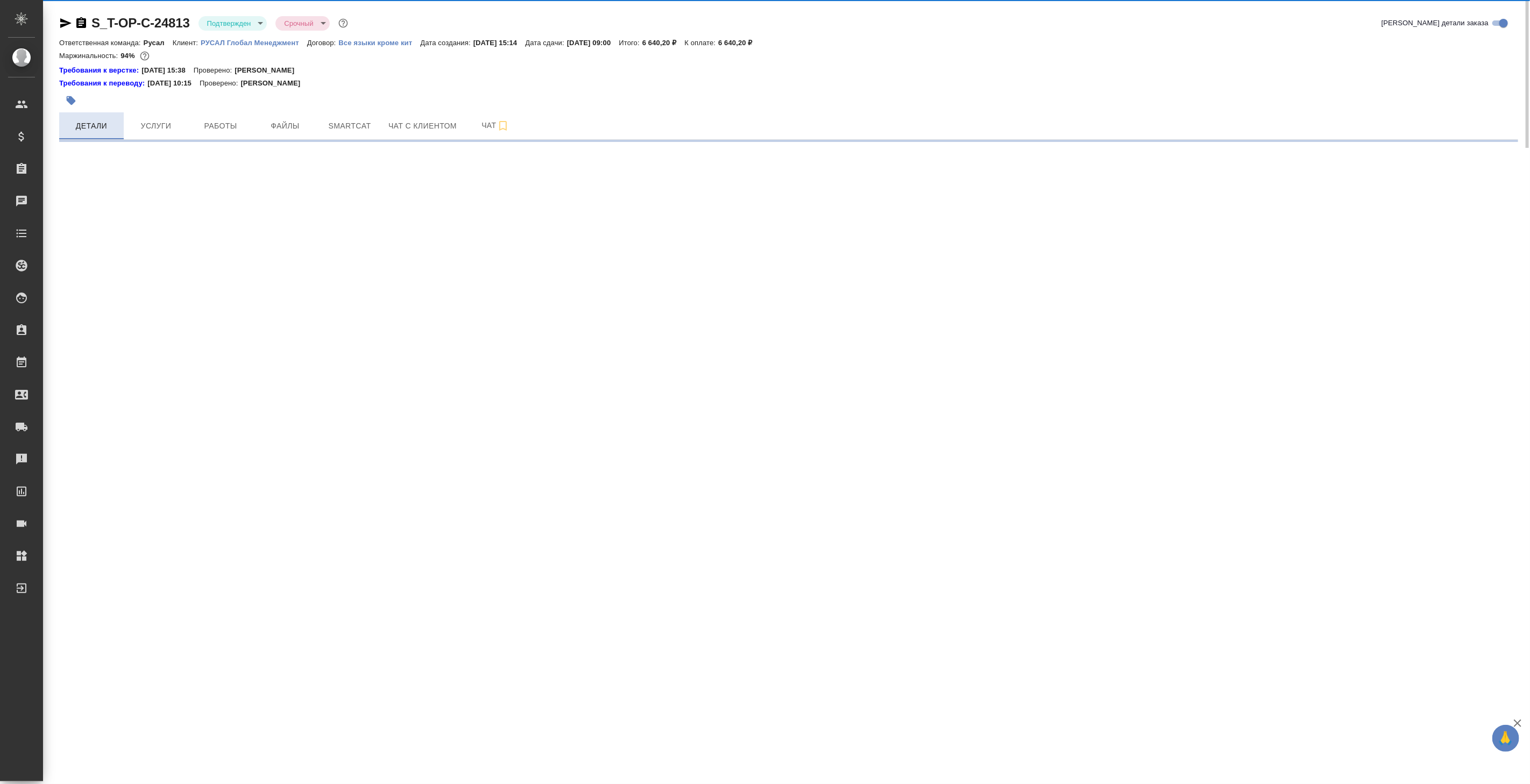
select select "RU"
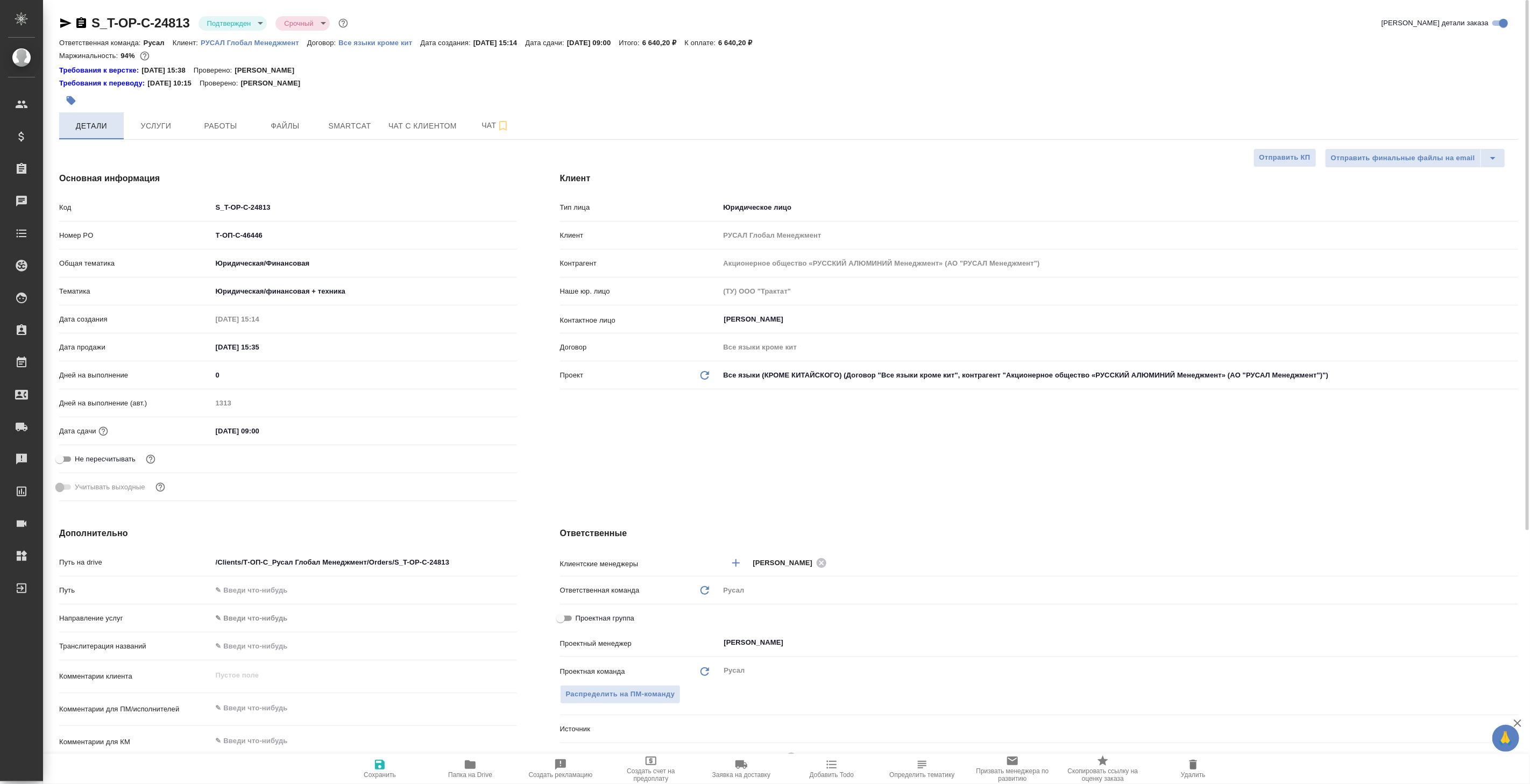
type textarea "x"
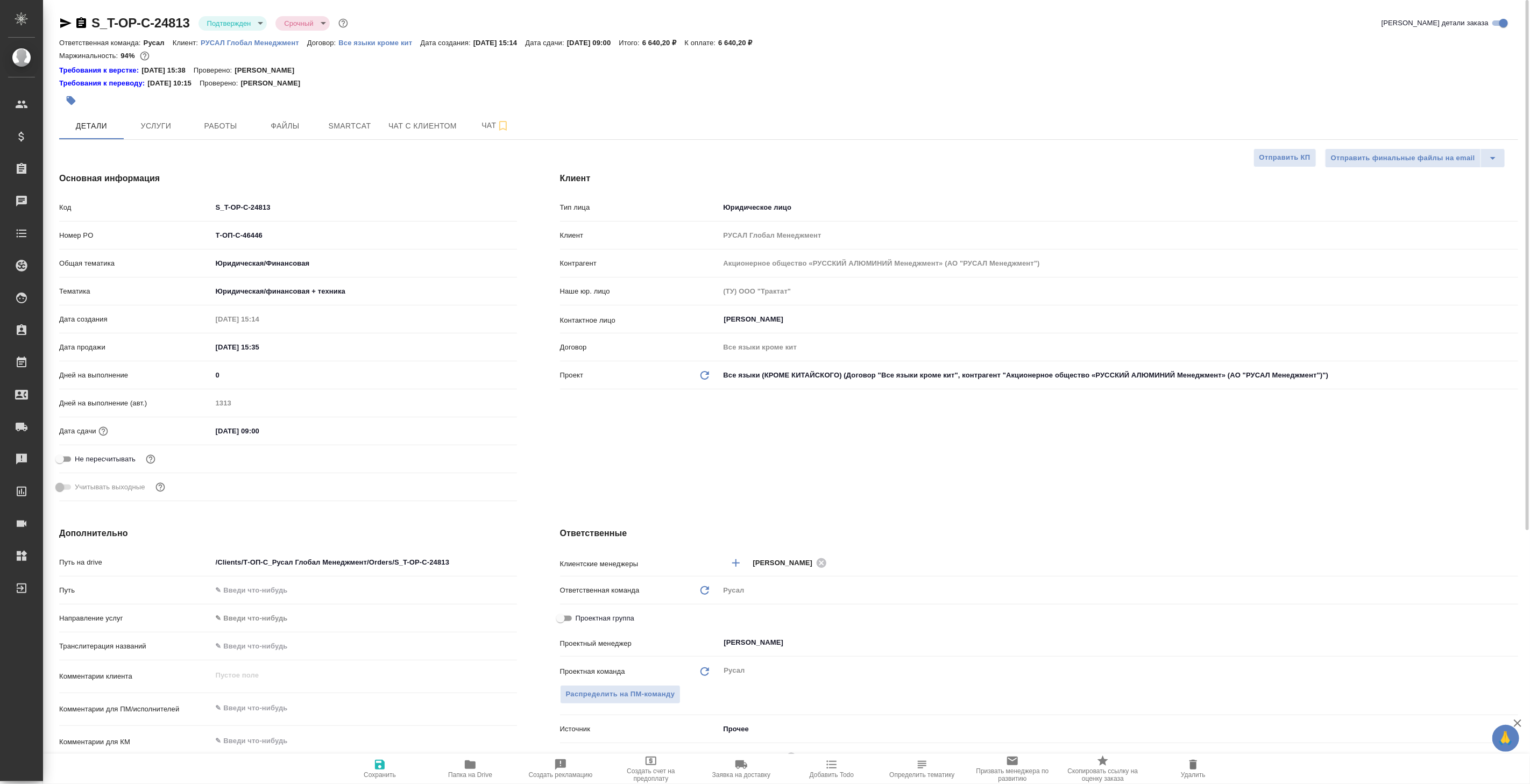
type textarea "x"
